Goal: Transaction & Acquisition: Purchase product/service

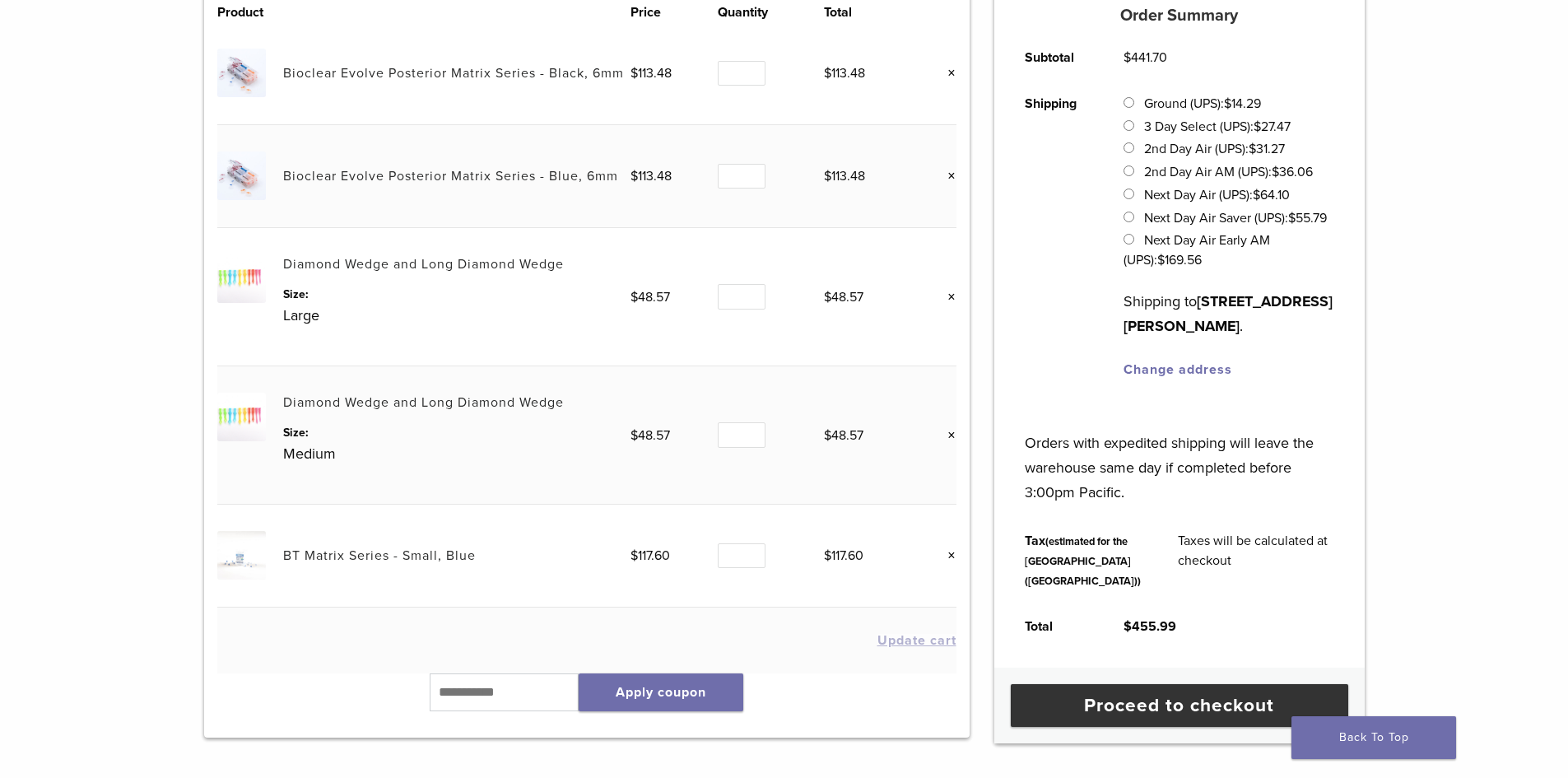
scroll to position [247, 0]
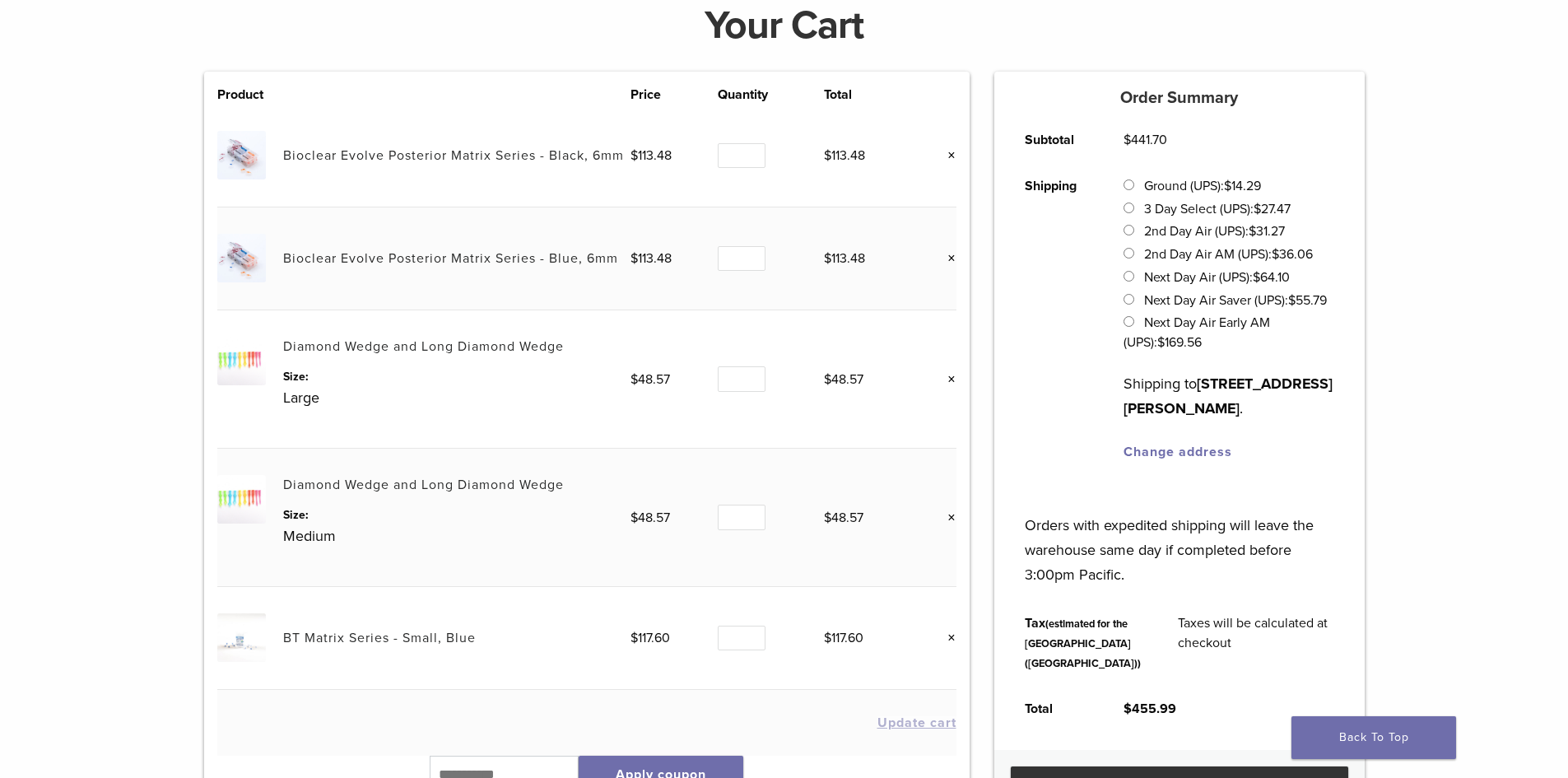
click at [950, 157] on link "×" at bounding box center [945, 156] width 21 height 21
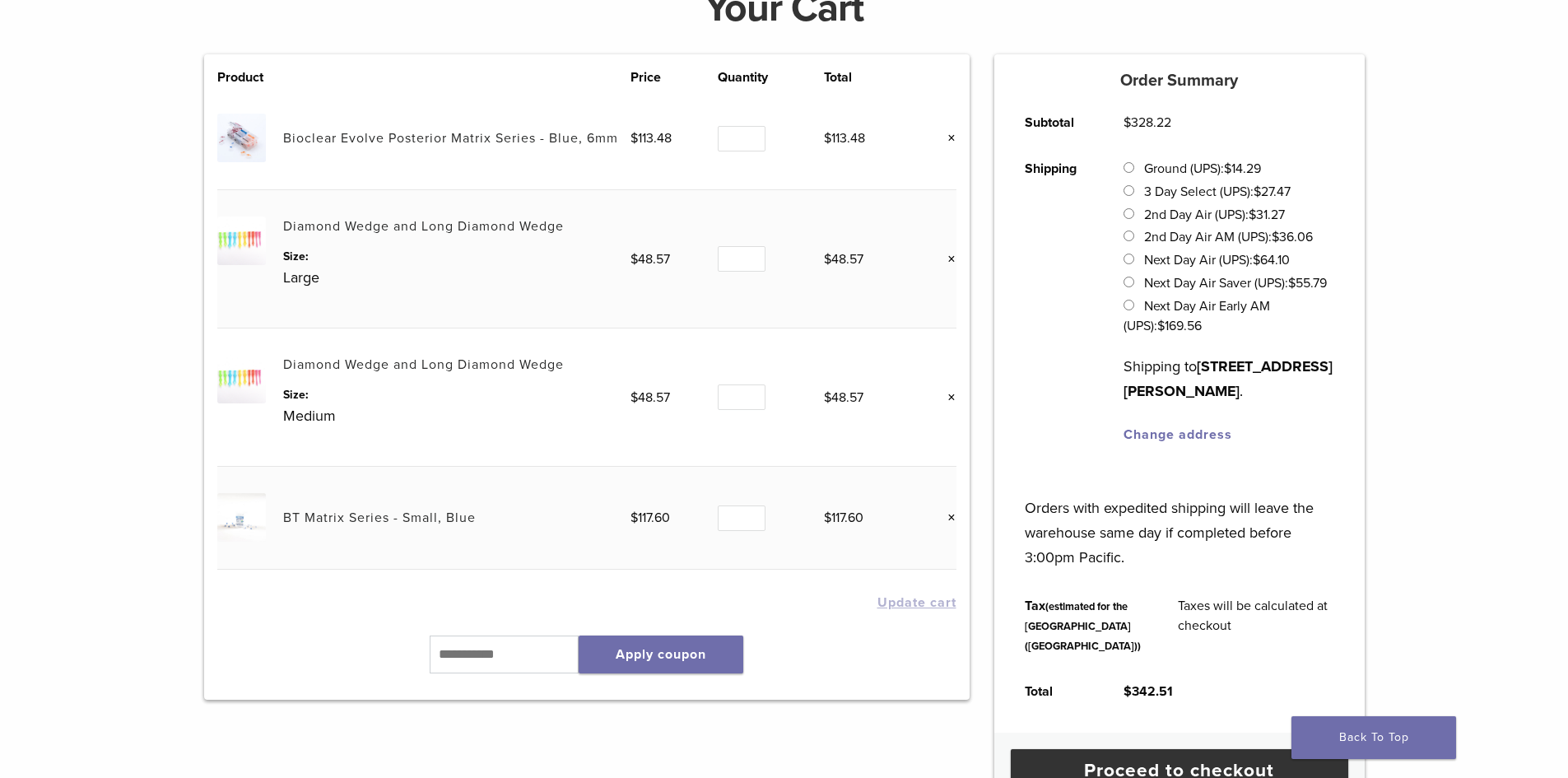
scroll to position [309, 0]
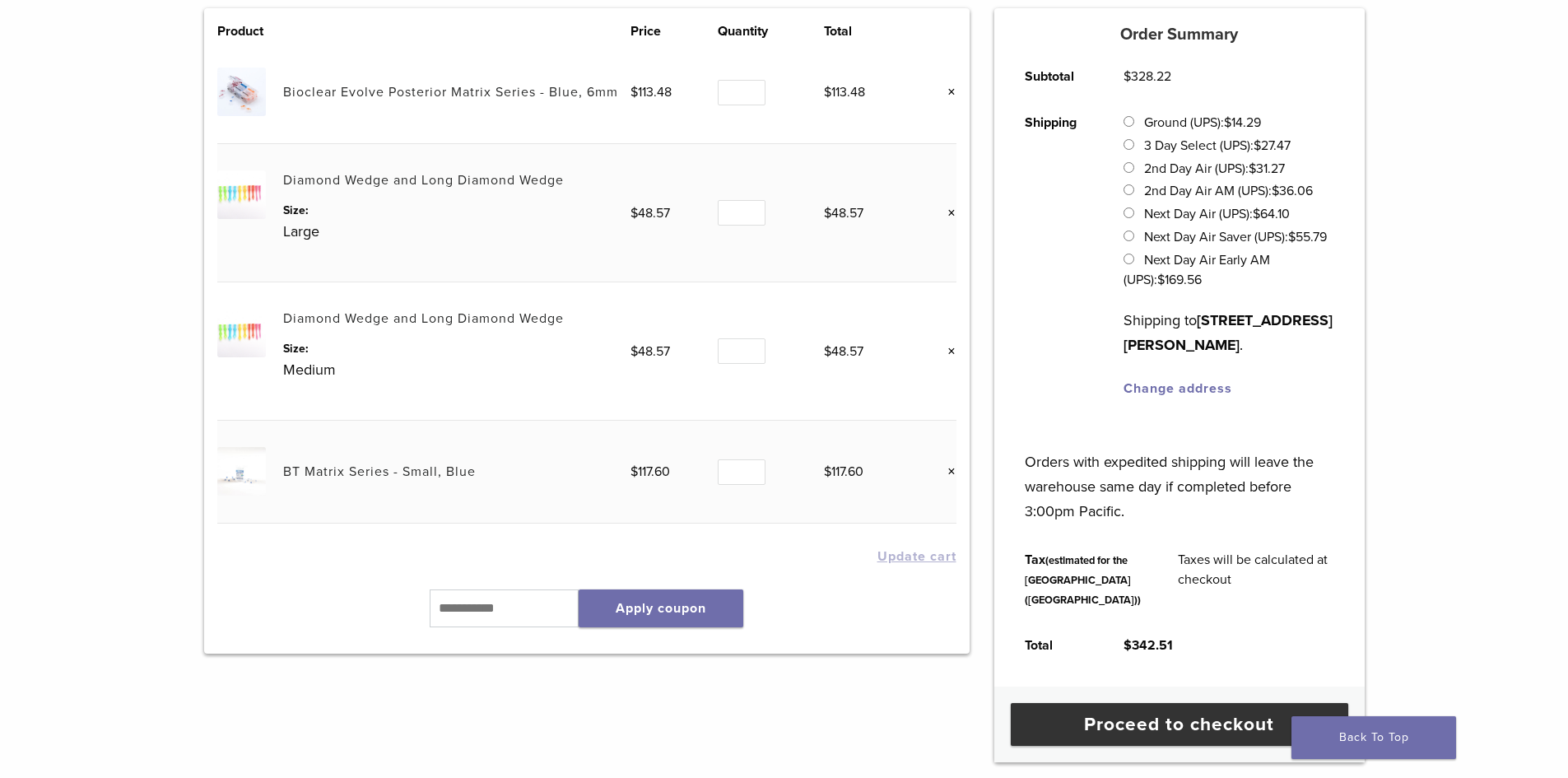
click at [421, 326] on link "Diamond Wedge and Long Diamond Wedge" at bounding box center [424, 318] width 281 height 16
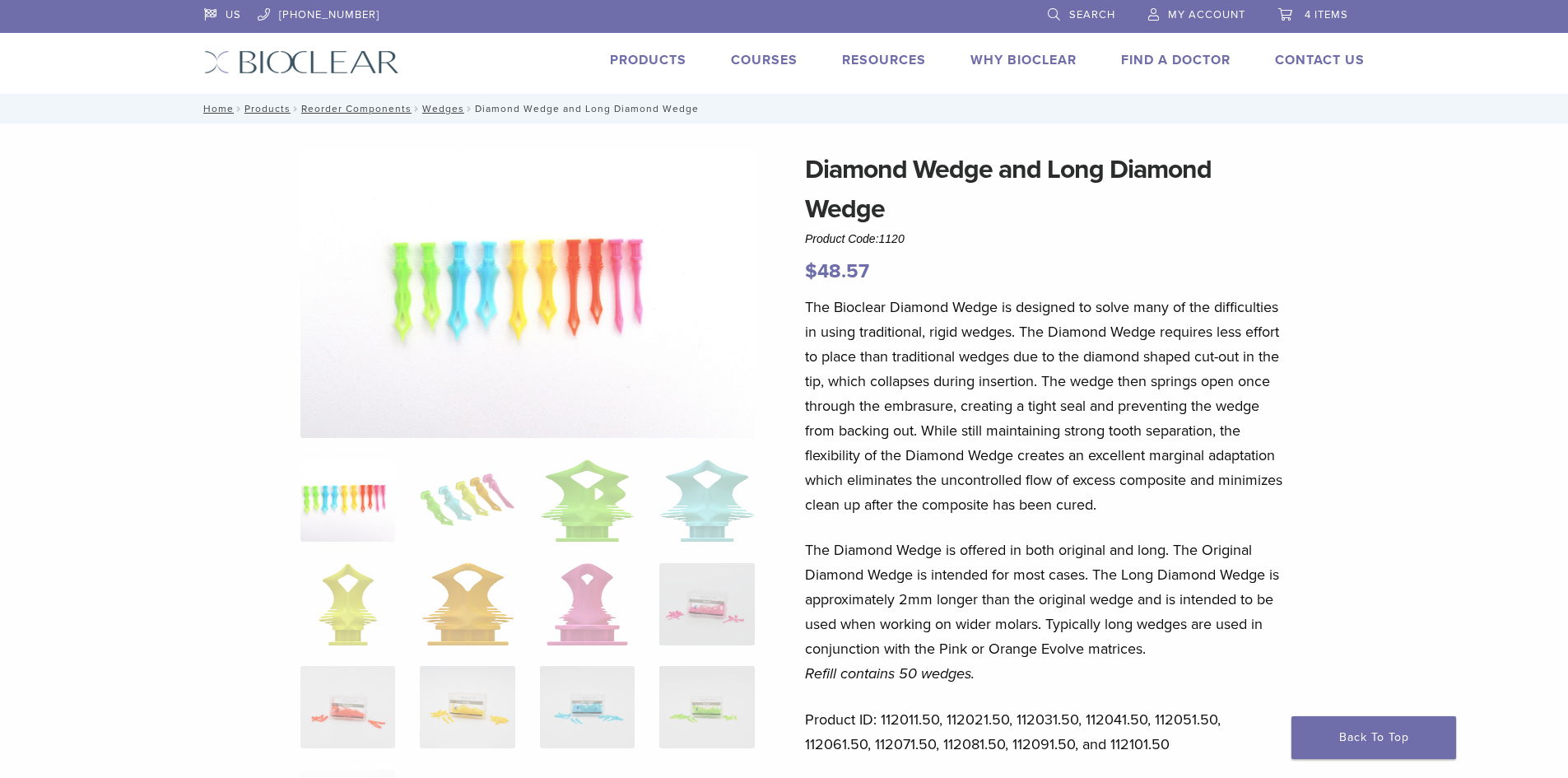
click at [1313, 10] on span "4 items" at bounding box center [1326, 14] width 44 height 13
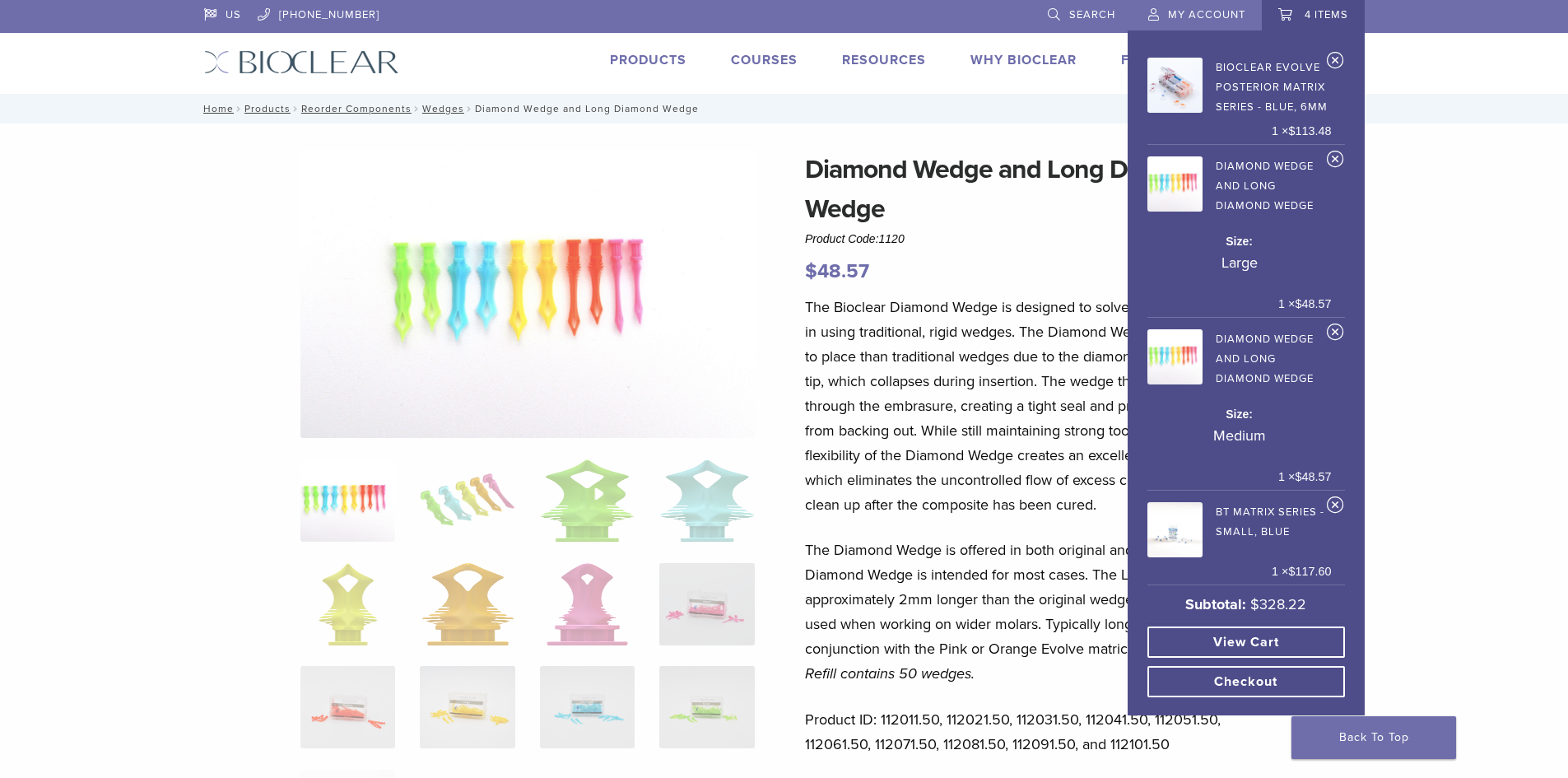
click at [1298, 665] on link "Checkout" at bounding box center [1246, 681] width 198 height 31
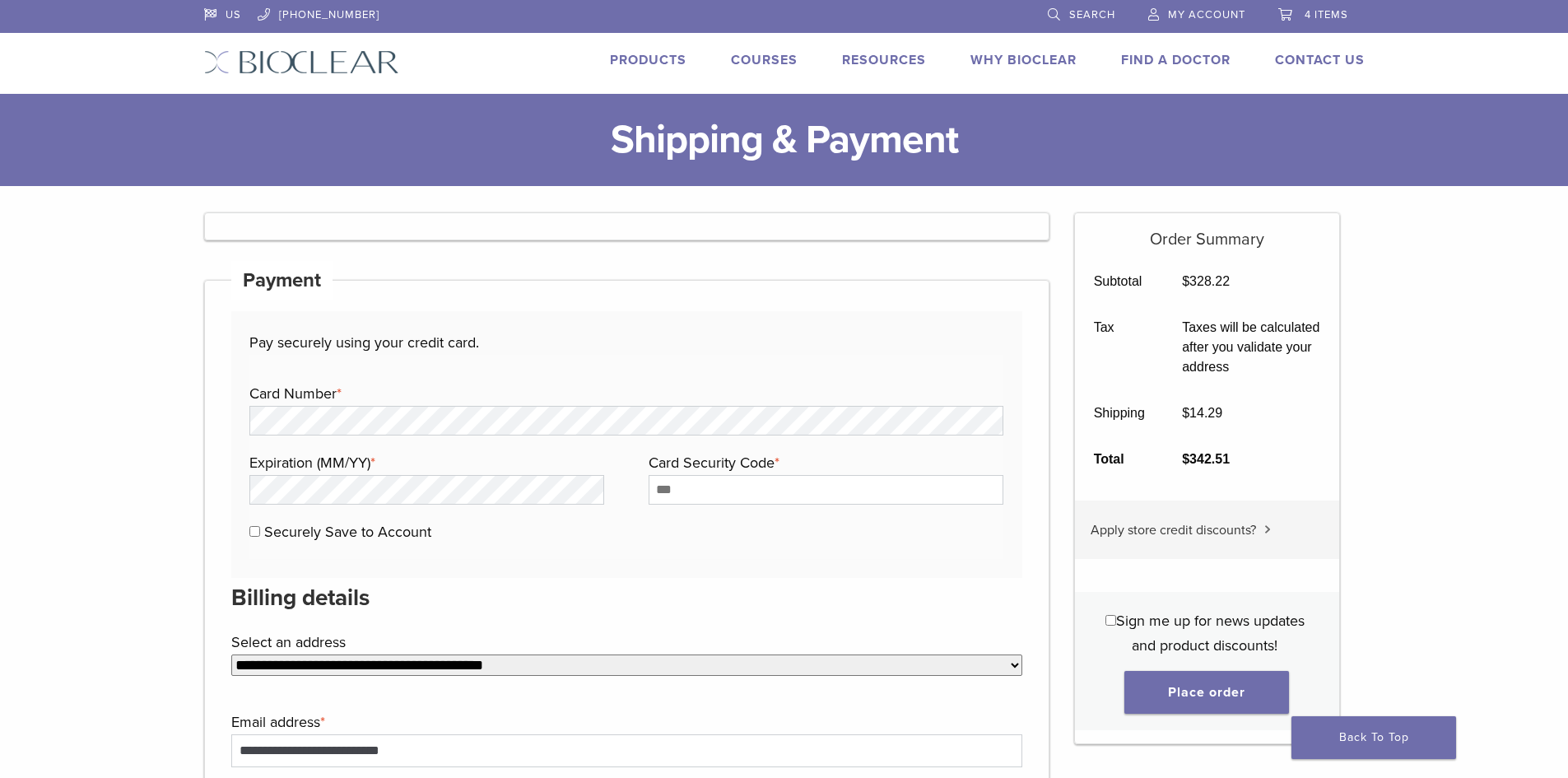
select select "**"
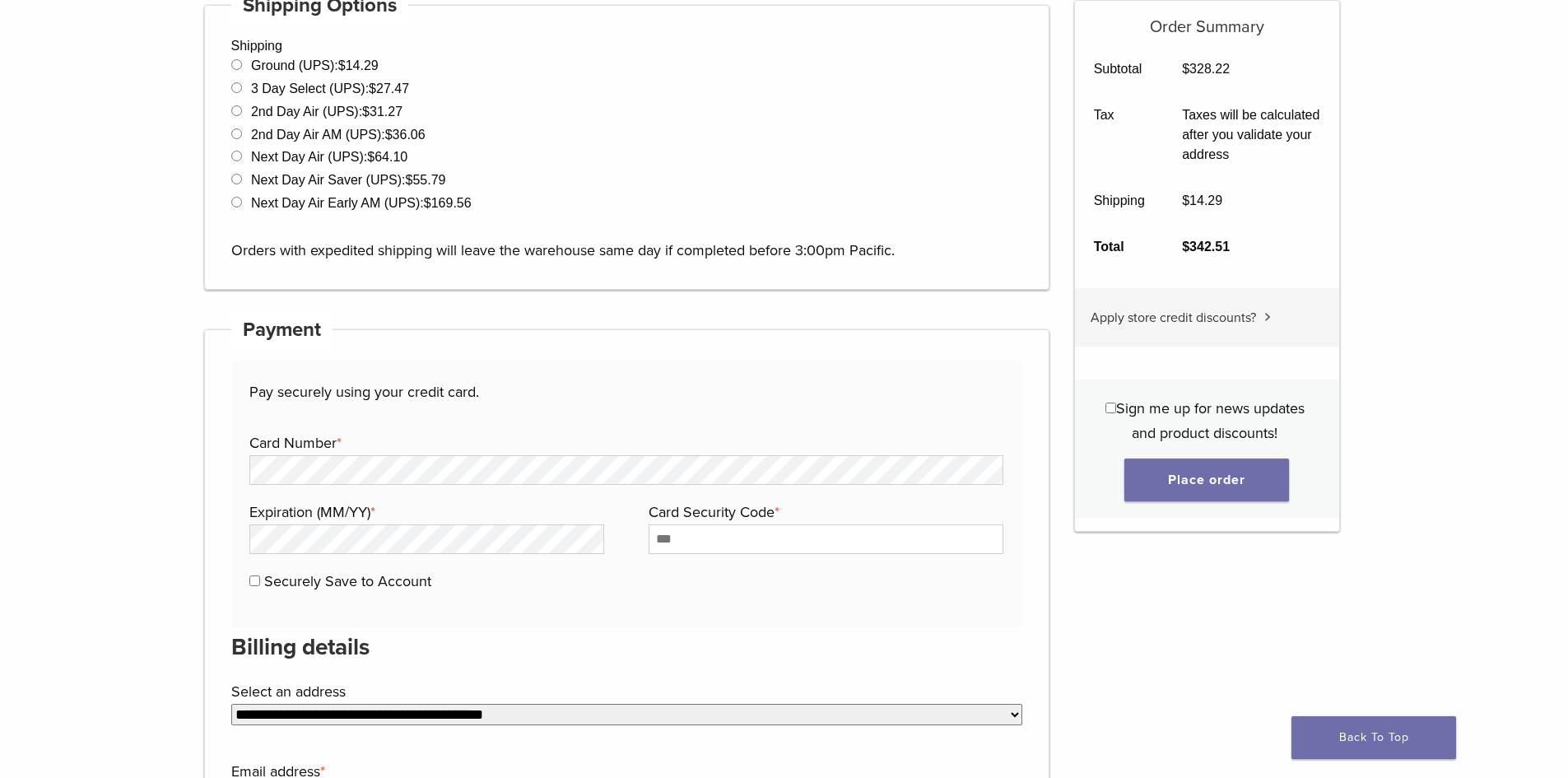
scroll to position [658, 0]
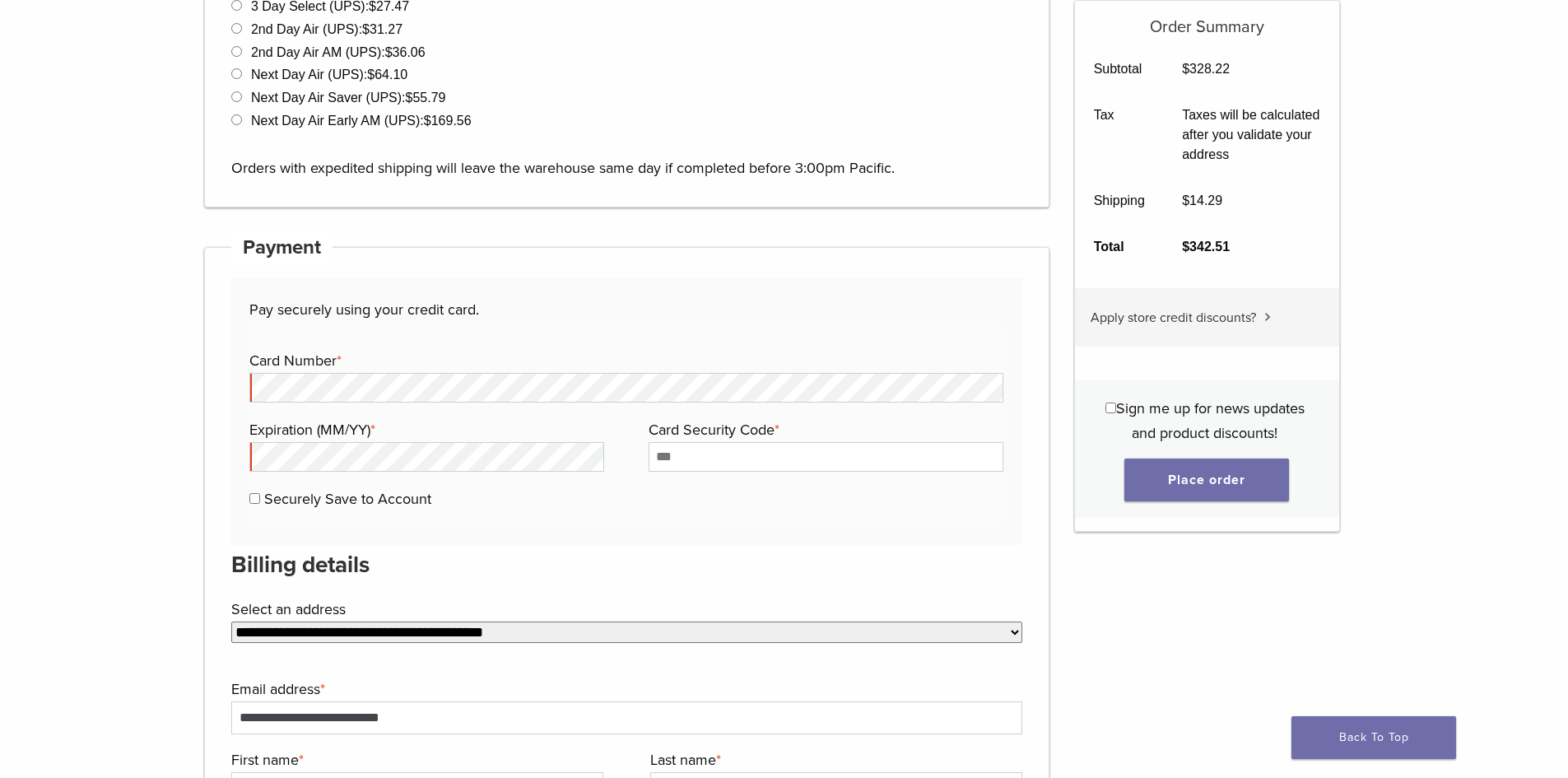
click at [510, 292] on div "Pay securely using your credit card. Payment Info Card Number * Expiration (MM/…" at bounding box center [627, 411] width 792 height 266
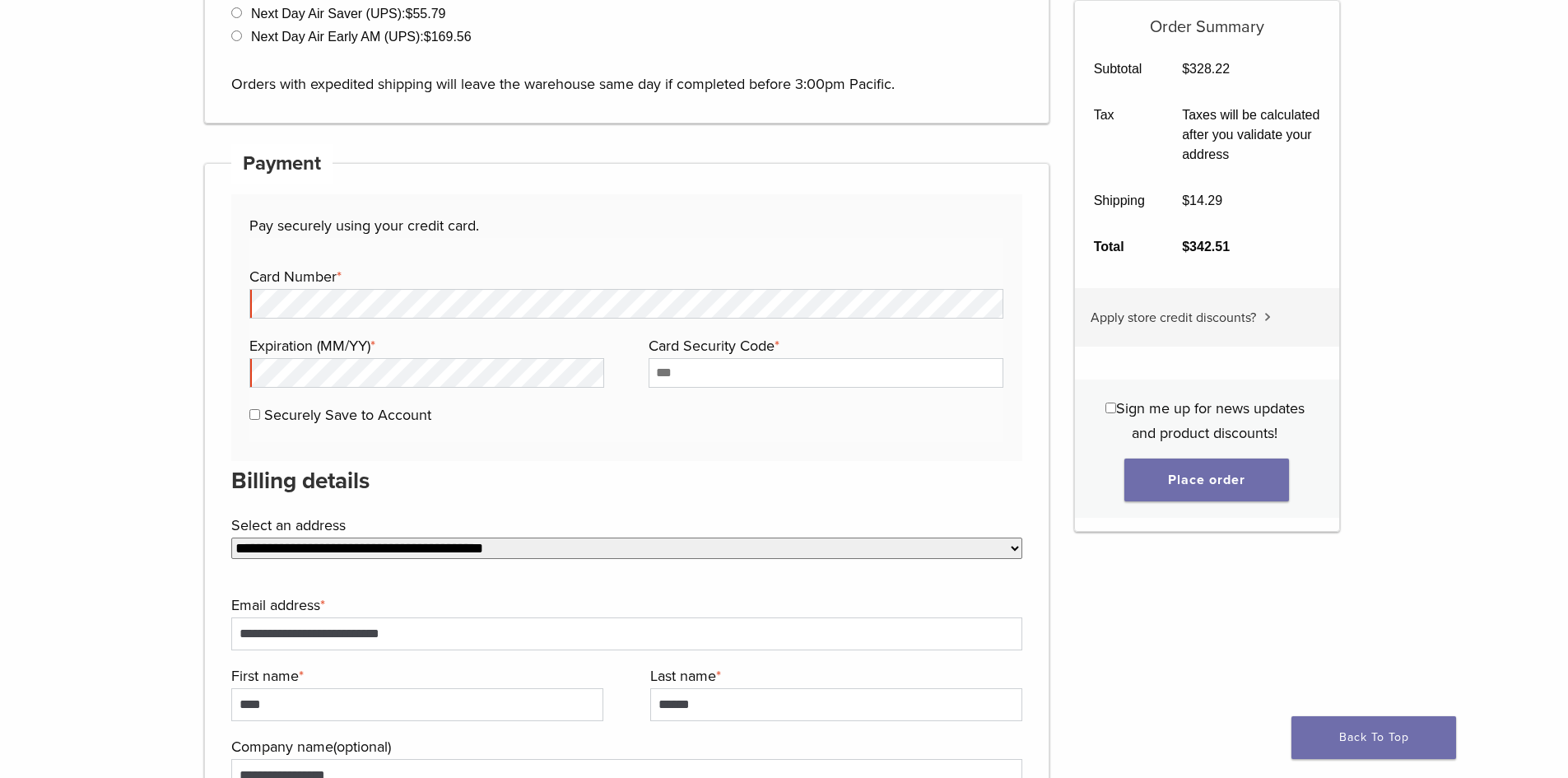
scroll to position [740, 0]
click at [844, 221] on p "Pay securely using your credit card." at bounding box center [626, 227] width 754 height 25
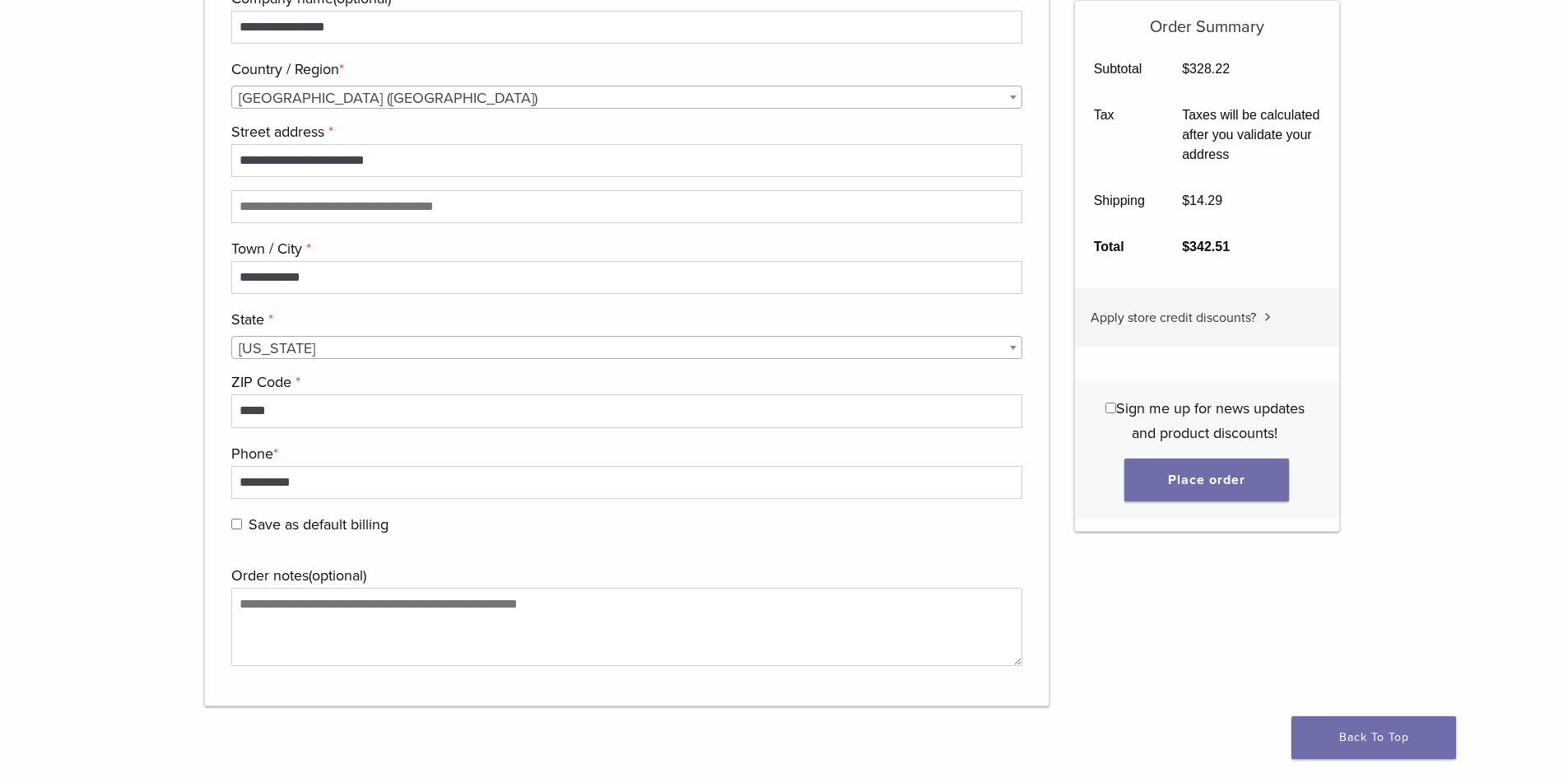
scroll to position [1729, 0]
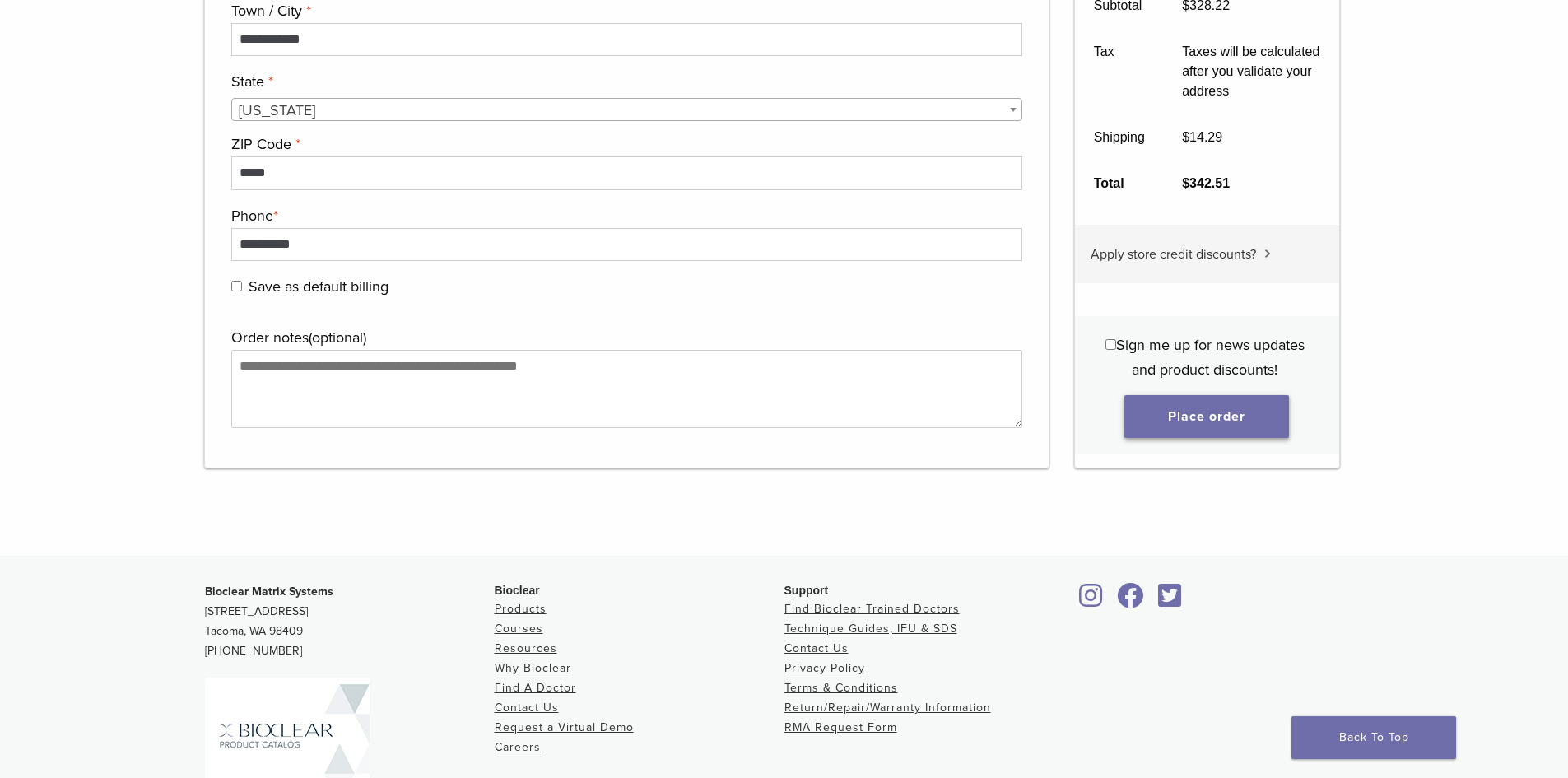
click at [1259, 418] on button "Place order" at bounding box center [1207, 417] width 165 height 43
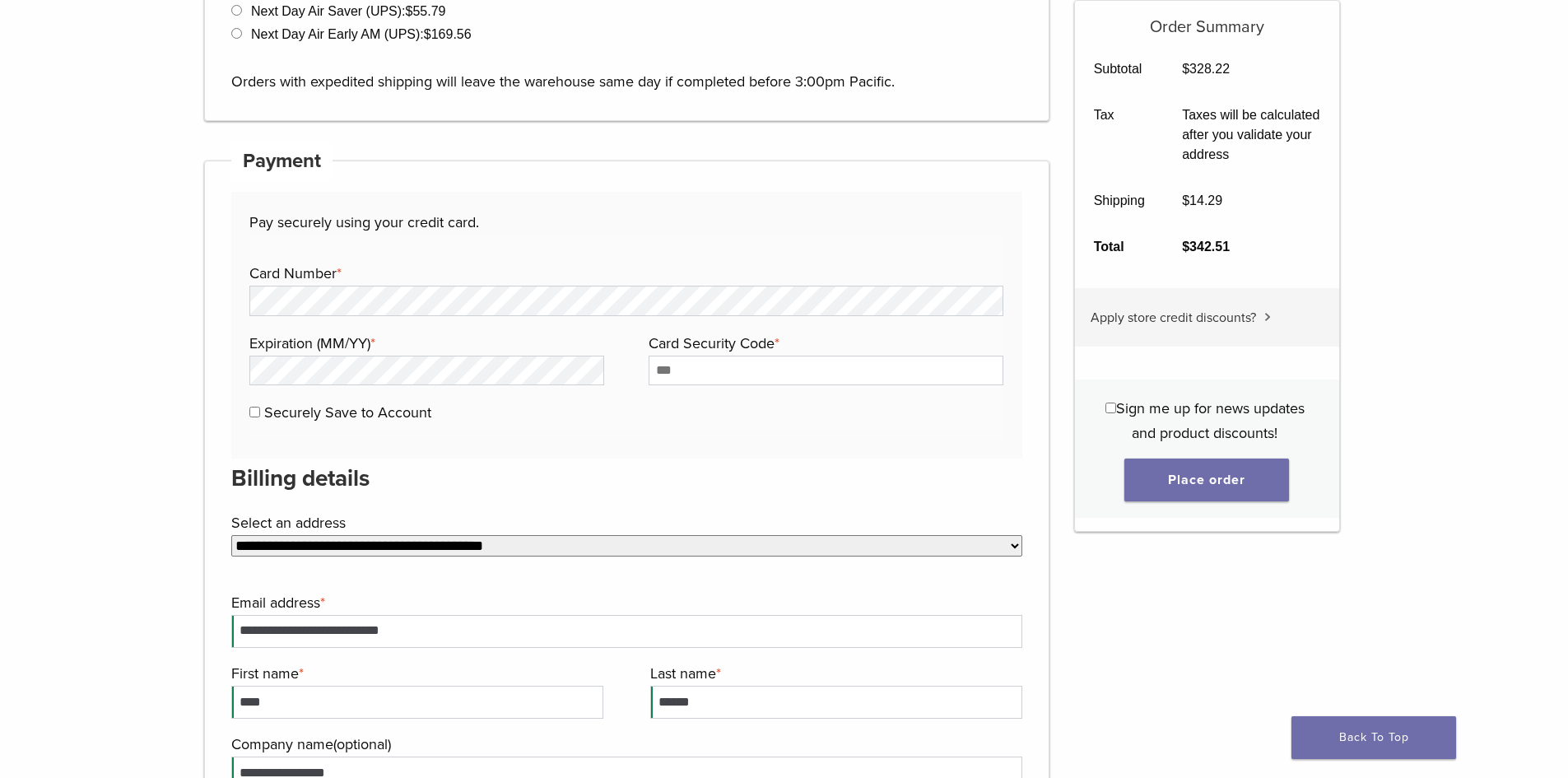
scroll to position [871, 0]
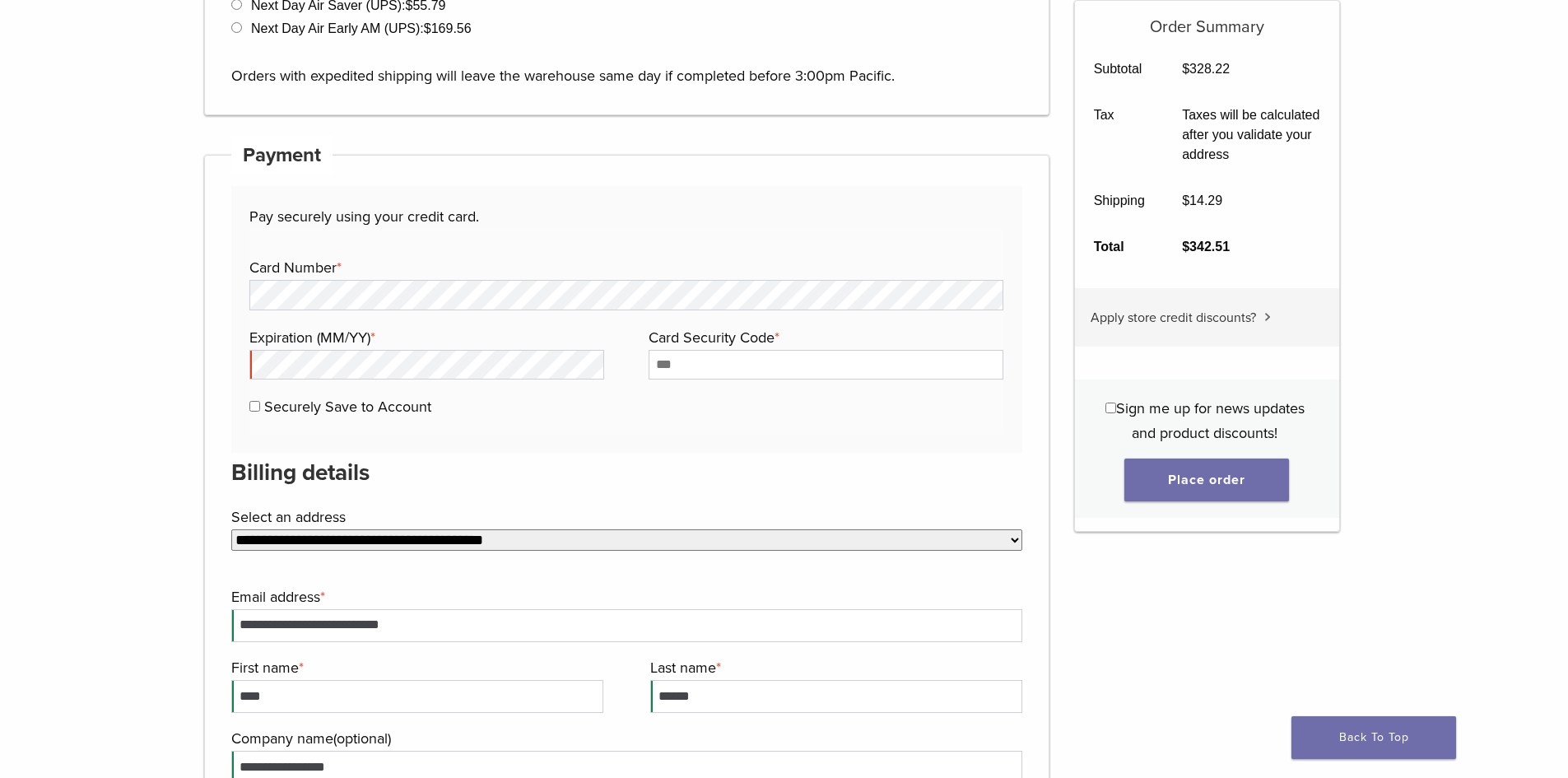
click at [640, 227] on p "Pay securely using your credit card." at bounding box center [626, 216] width 754 height 25
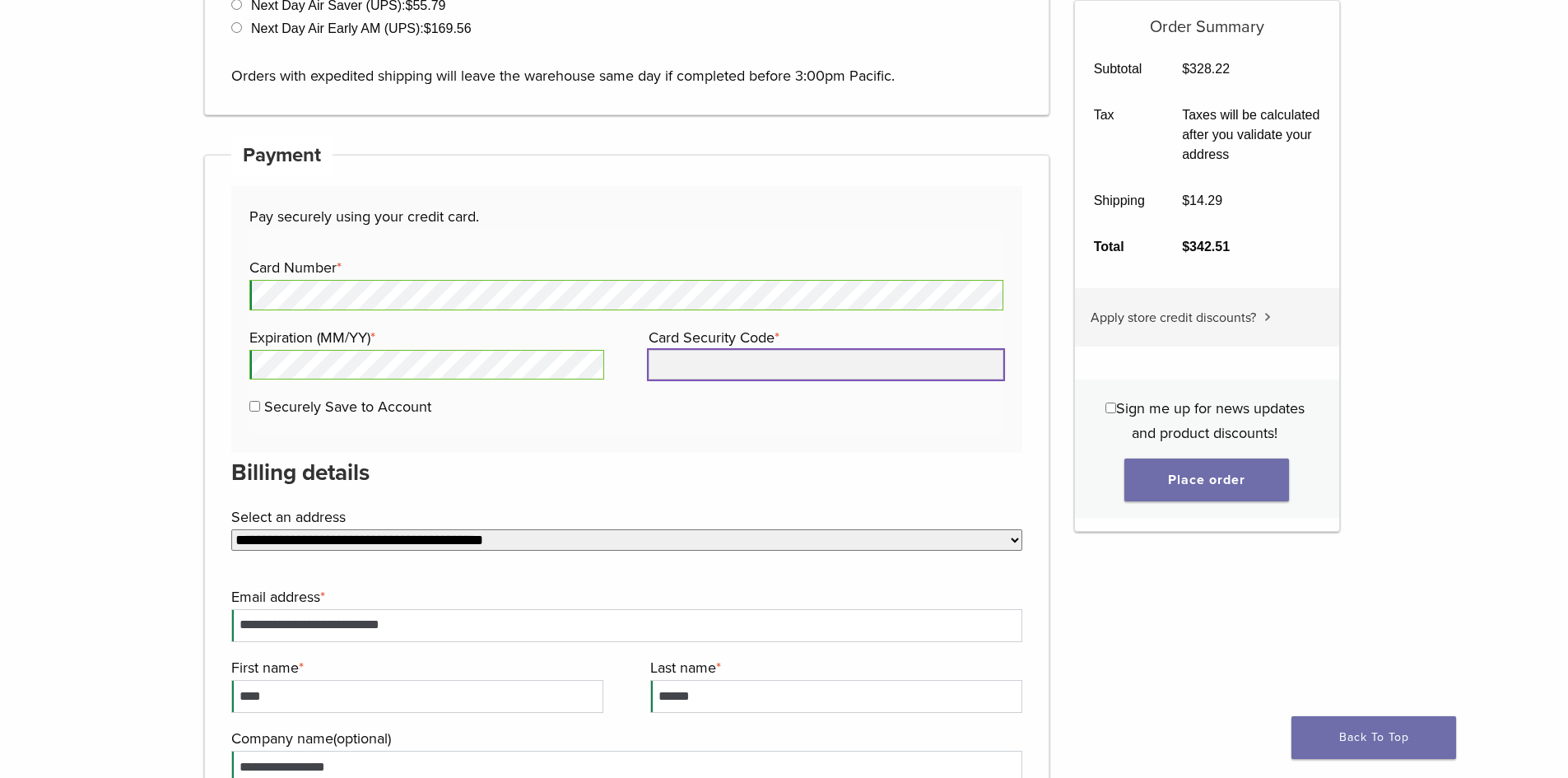
click at [775, 368] on input "Card Security Code *" at bounding box center [826, 364] width 355 height 30
click at [581, 200] on div "Pay securely using your credit card. Payment Info Card Number * Expiration (MM/…" at bounding box center [627, 319] width 792 height 266
click at [708, 359] on input "Card Security Code *" at bounding box center [826, 364] width 355 height 30
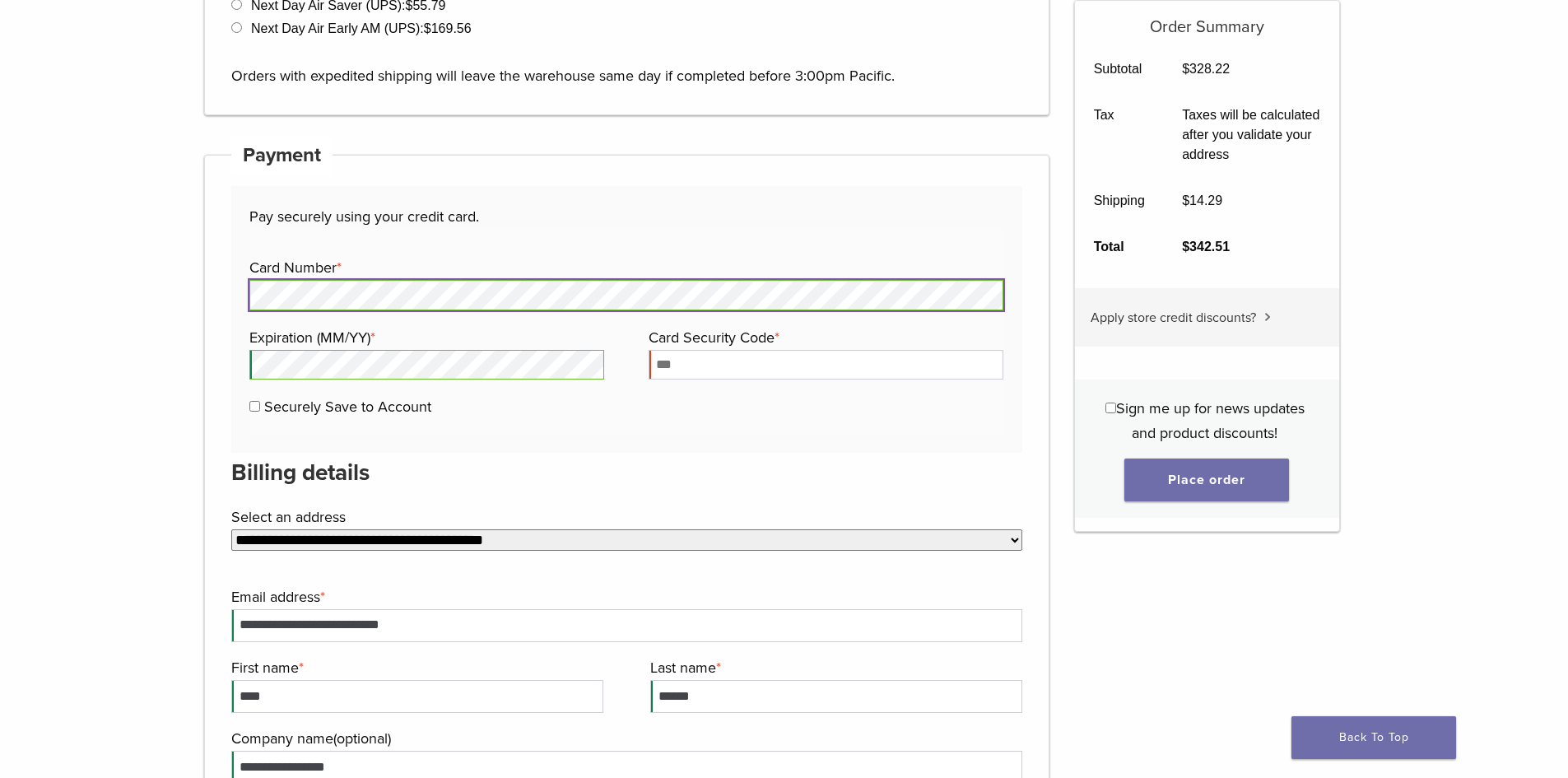
click at [141, 269] on main "**********" at bounding box center [784, 424] width 1568 height 2218
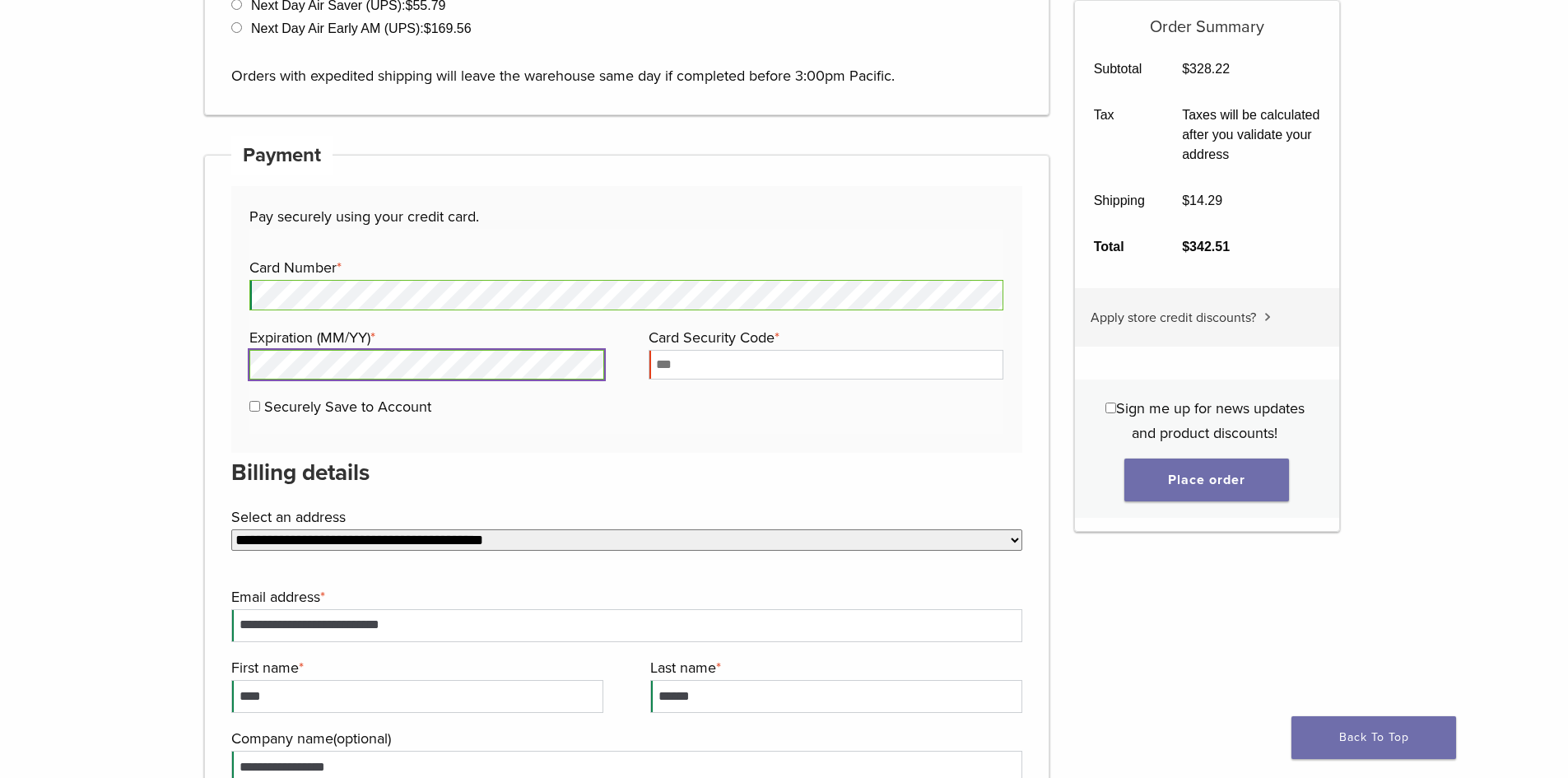
click at [236, 368] on div "Pay securely using your credit card. Payment Info Card Number * Expiration (MM/…" at bounding box center [627, 319] width 792 height 266
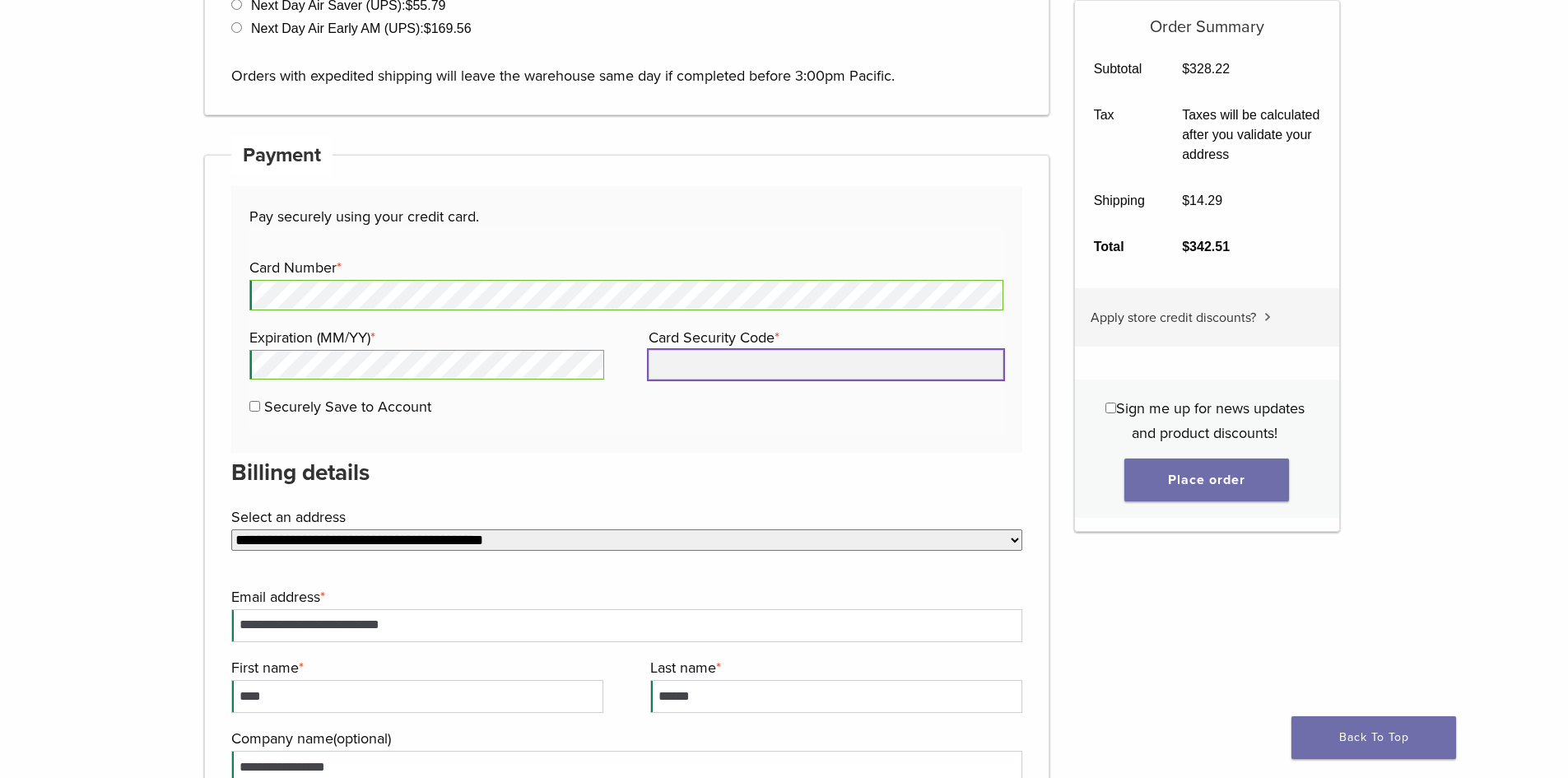
click at [924, 362] on input "Card Security Code *" at bounding box center [826, 364] width 355 height 30
type input "****"
click at [807, 212] on p "Pay securely using your credit card." at bounding box center [626, 216] width 754 height 25
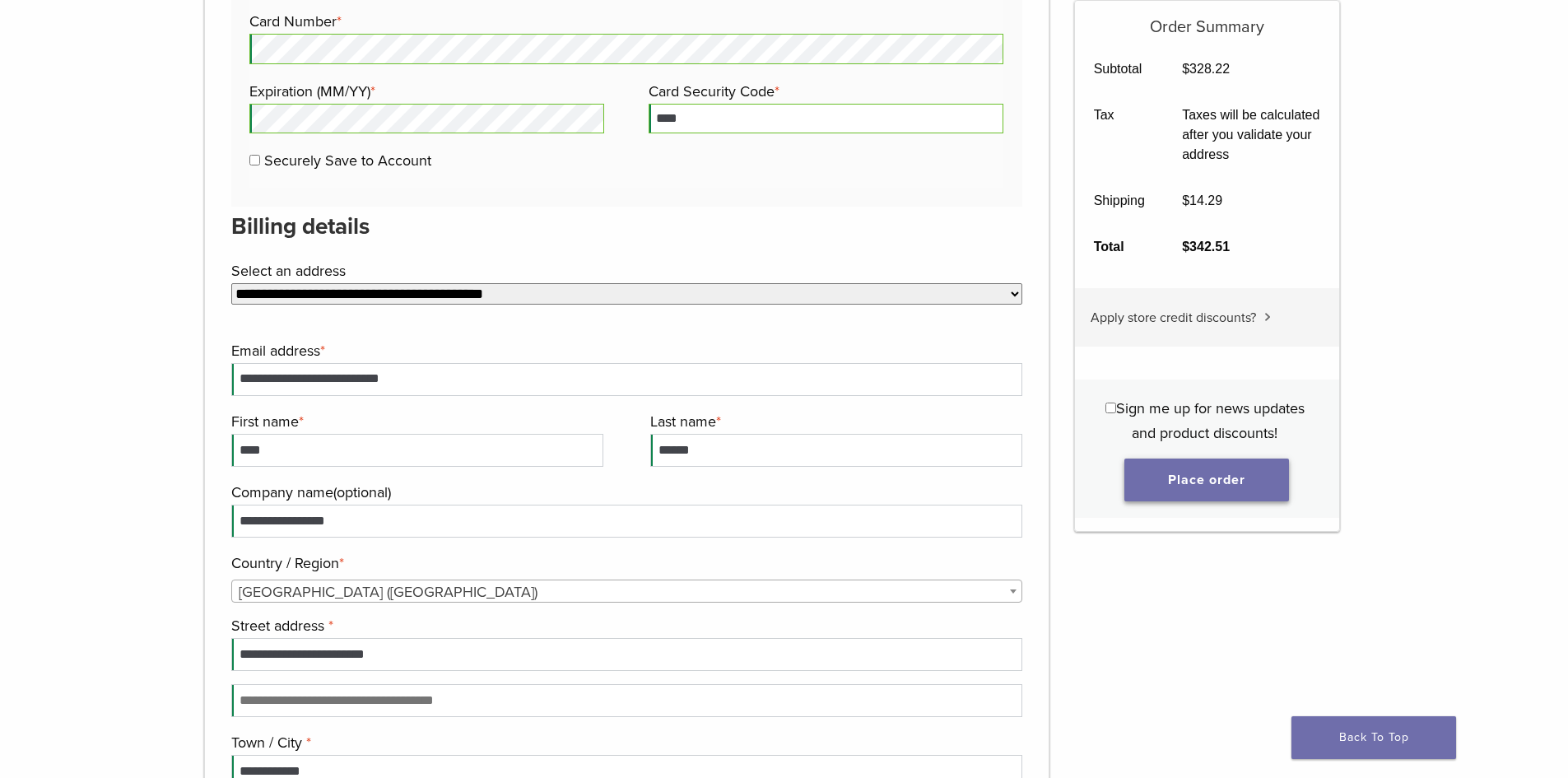
scroll to position [1118, 0]
click at [1157, 476] on button "Place order" at bounding box center [1207, 480] width 165 height 43
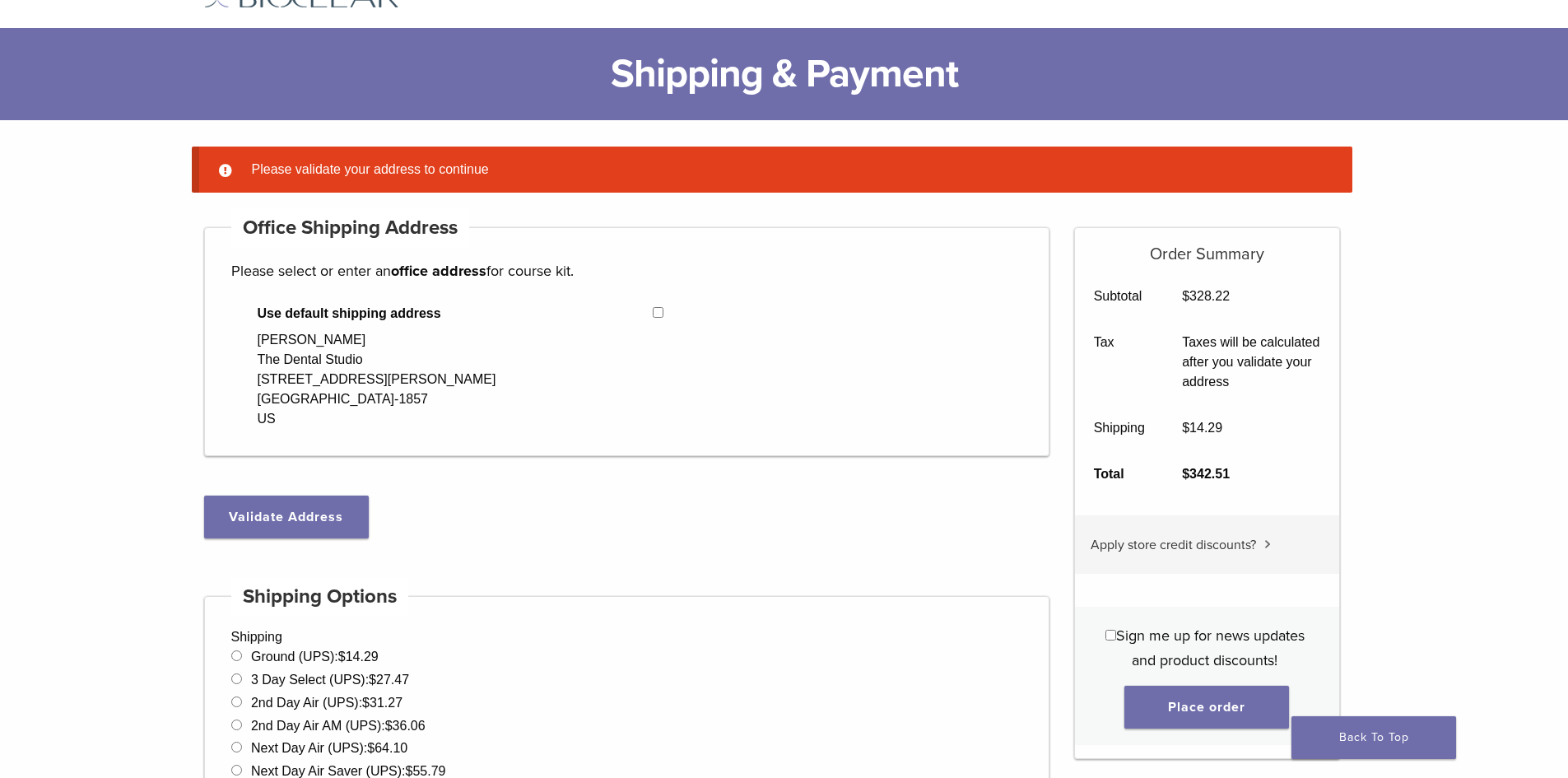
scroll to position [0, 0]
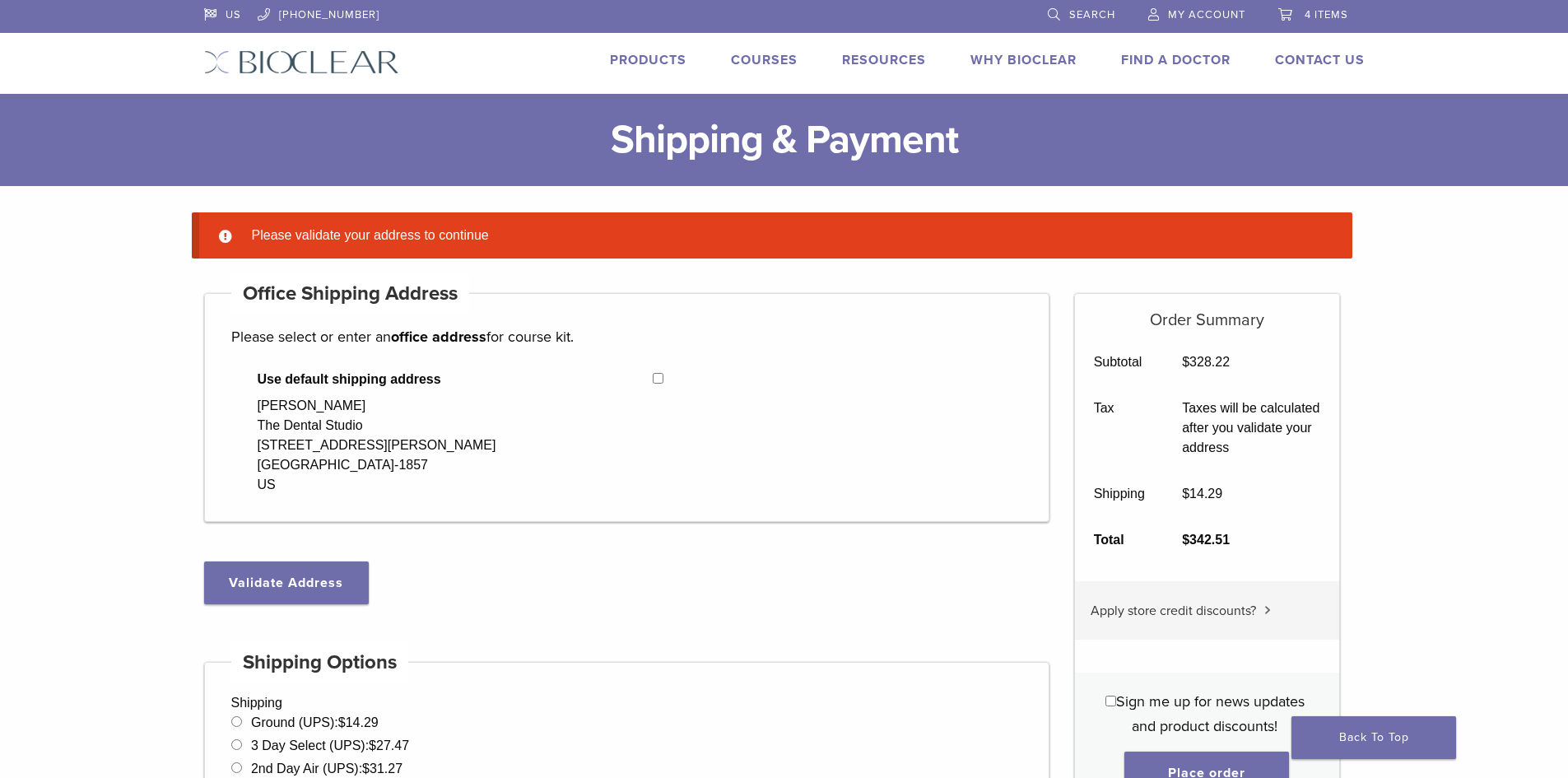
click at [370, 418] on div "Yasi Sabour The Dental Studio 2261 OLYMPIA DR STE 300 FLOWER MOUND, TX 75028-18…" at bounding box center [377, 445] width 239 height 98
click at [325, 579] on button "Validate Address" at bounding box center [286, 583] width 165 height 43
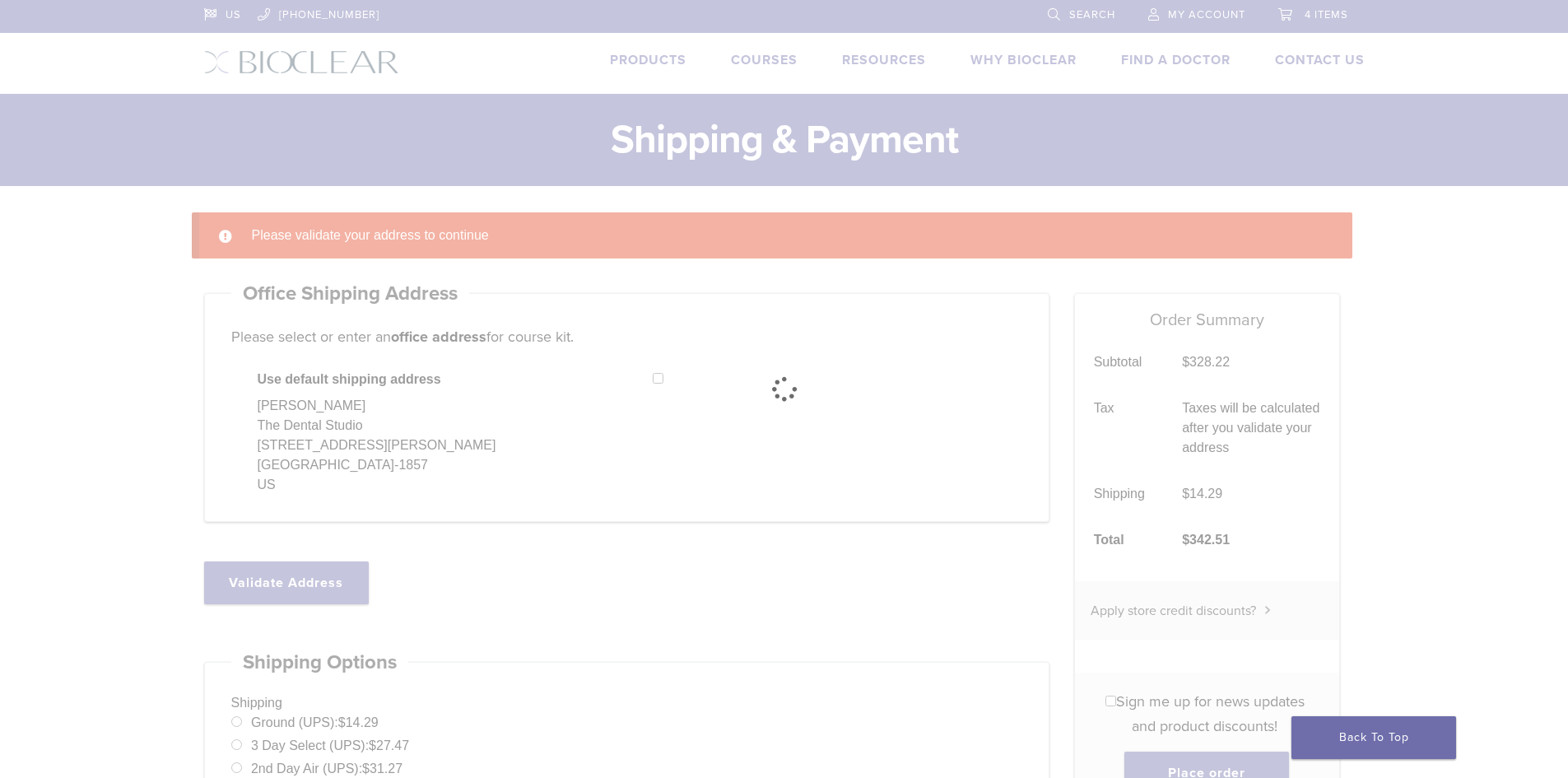
select select "**"
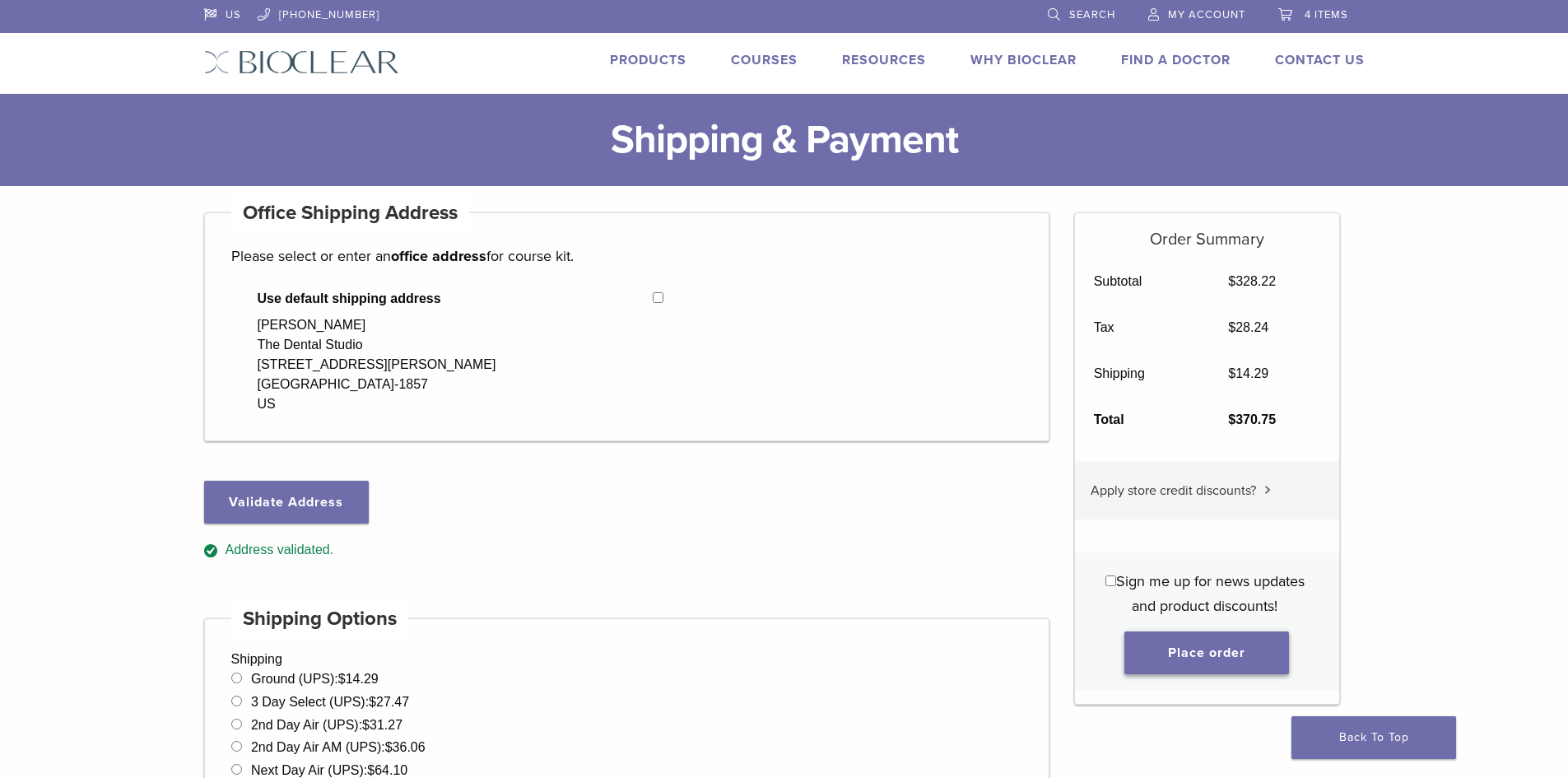
click at [1195, 646] on button "Place order" at bounding box center [1207, 653] width 165 height 43
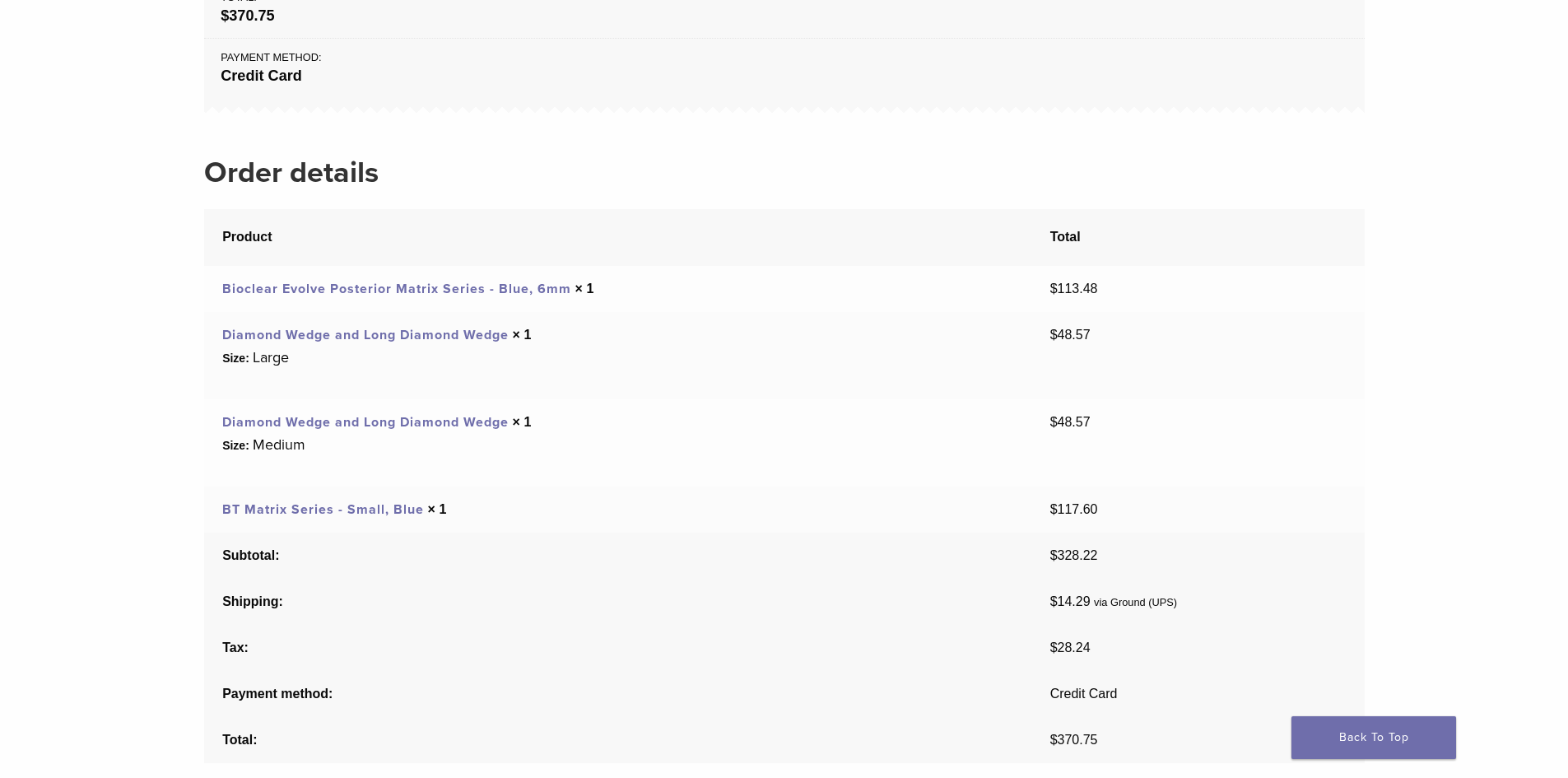
scroll to position [576, 0]
